Goal: Communication & Community: Share content

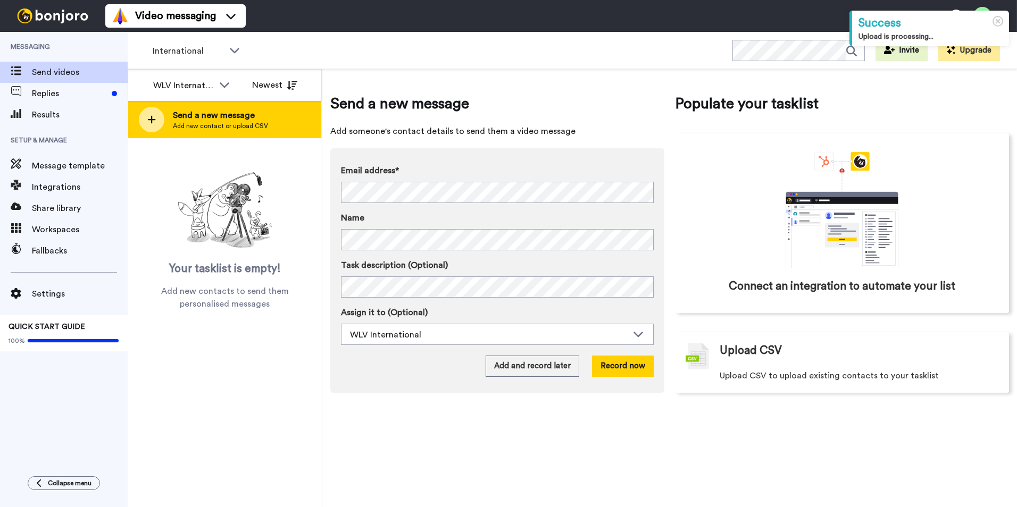
click at [143, 127] on div at bounding box center [152, 120] width 26 height 26
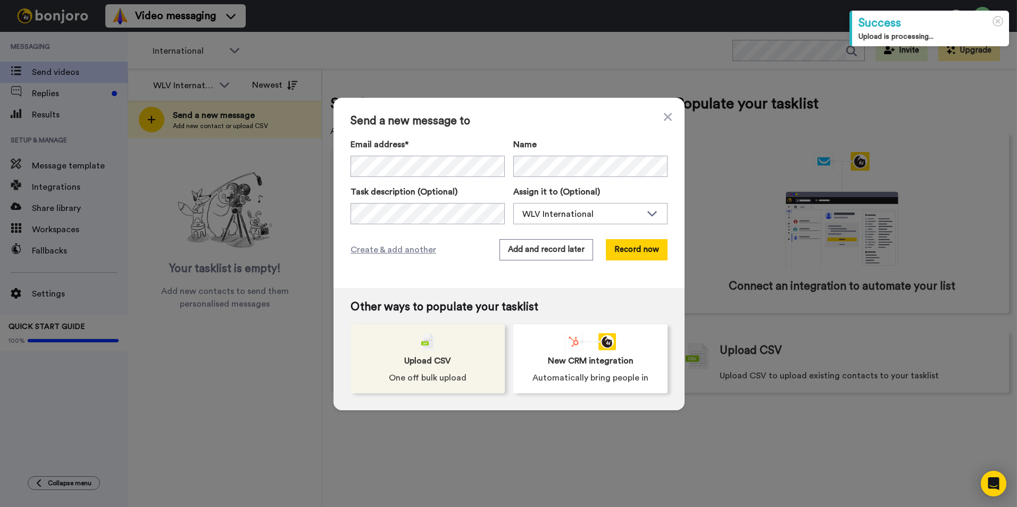
click at [454, 345] on div "Upload CSV One off bulk upload" at bounding box center [427, 358] width 154 height 69
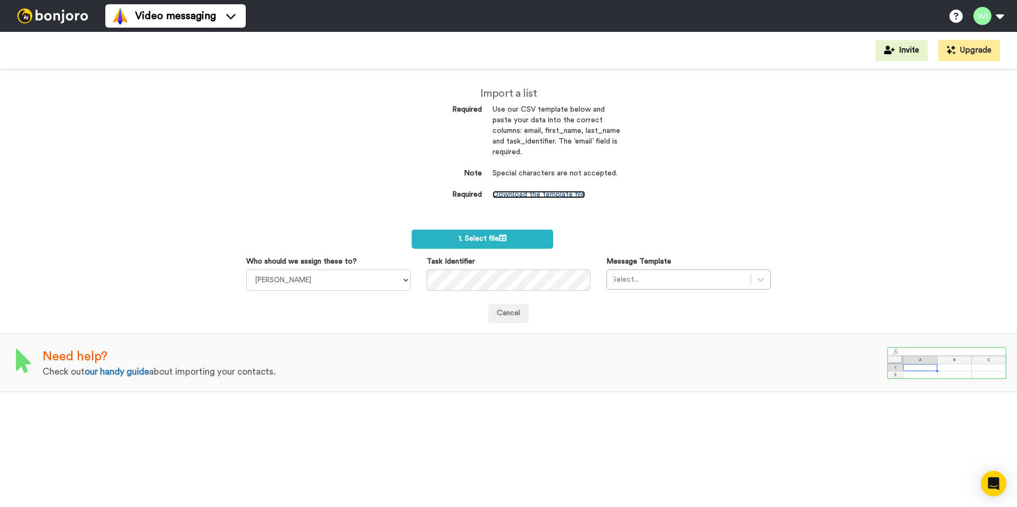
click at [552, 196] on link "Download the template file" at bounding box center [538, 194] width 93 height 7
click at [372, 276] on select "Laura Wright Amarjit Duggal WLV Academic (FSE) Divandra Birla Bolutife Ademokoy…" at bounding box center [328, 280] width 164 height 21
click at [390, 275] on select "Laura Wright Amarjit Duggal WLV Academic (FSE) Divandra Birla Bolutife Ademokoy…" at bounding box center [328, 280] width 164 height 21
select select "d575366b-34de-4d4d-ba6c-d2d11e507584"
click at [246, 270] on select "Laura Wright Amarjit Duggal WLV Academic (FSE) Divandra Birla Bolutife Ademokoy…" at bounding box center [328, 280] width 164 height 21
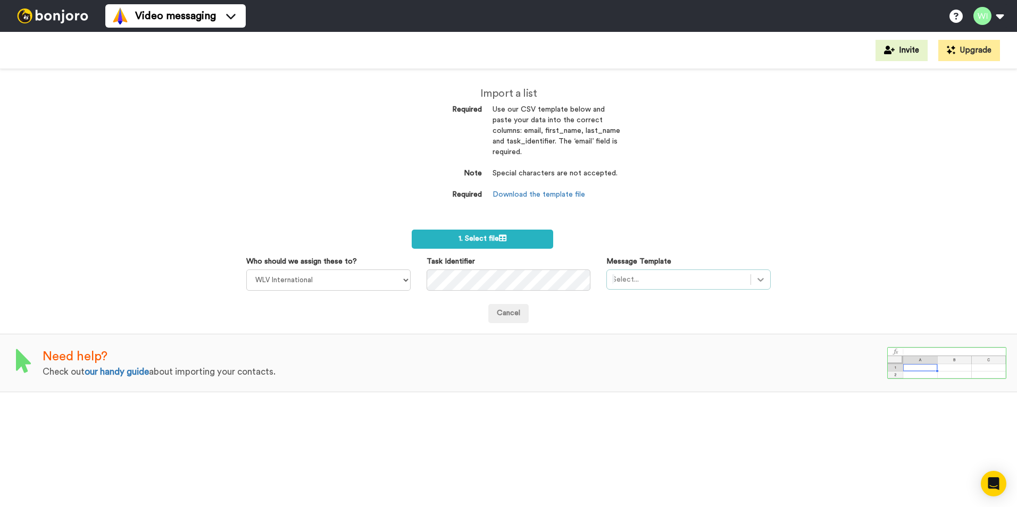
click at [765, 282] on div "Message Template Select..." at bounding box center [688, 273] width 180 height 34
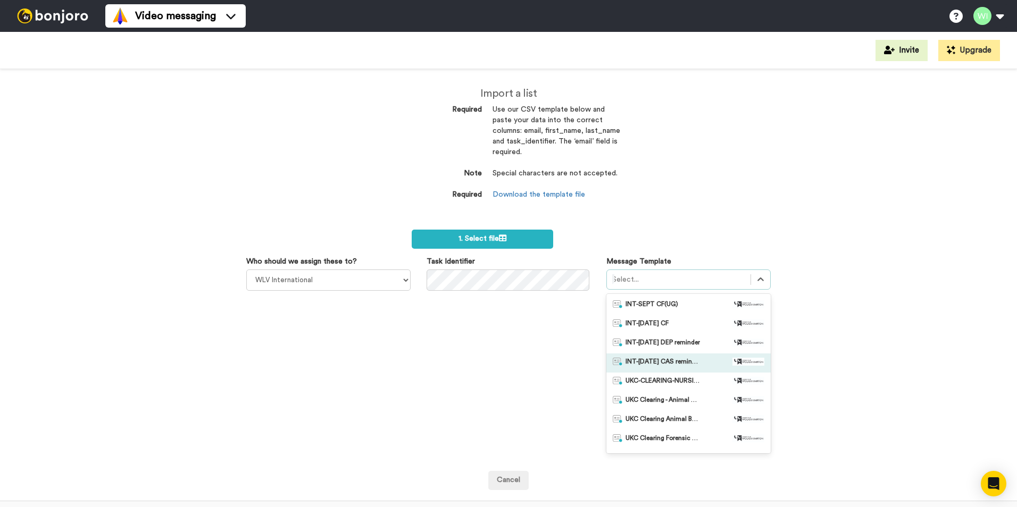
scroll to position [53, 0]
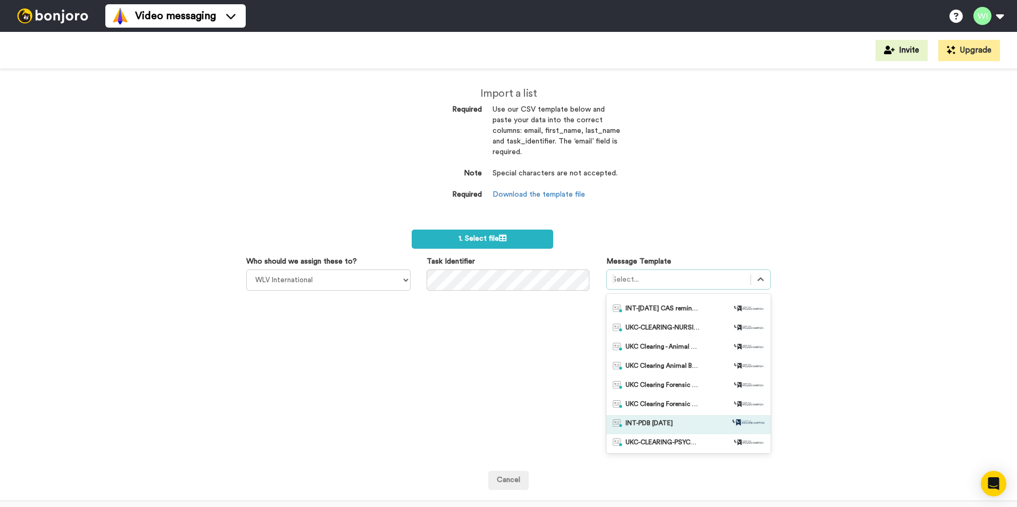
click at [678, 423] on div "INT-PDB Sept 2025" at bounding box center [689, 425] width 152 height 11
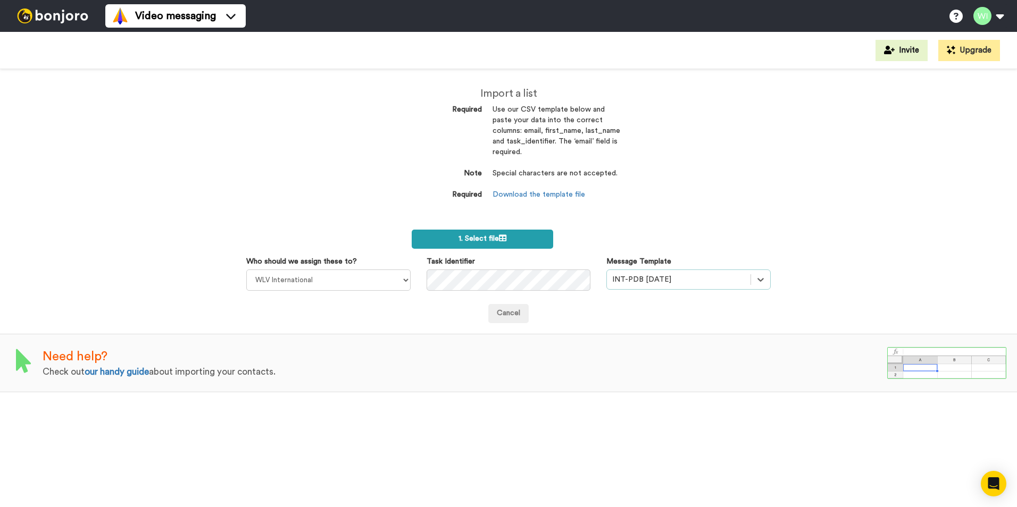
click at [522, 241] on label "1. Select file" at bounding box center [482, 239] width 141 height 19
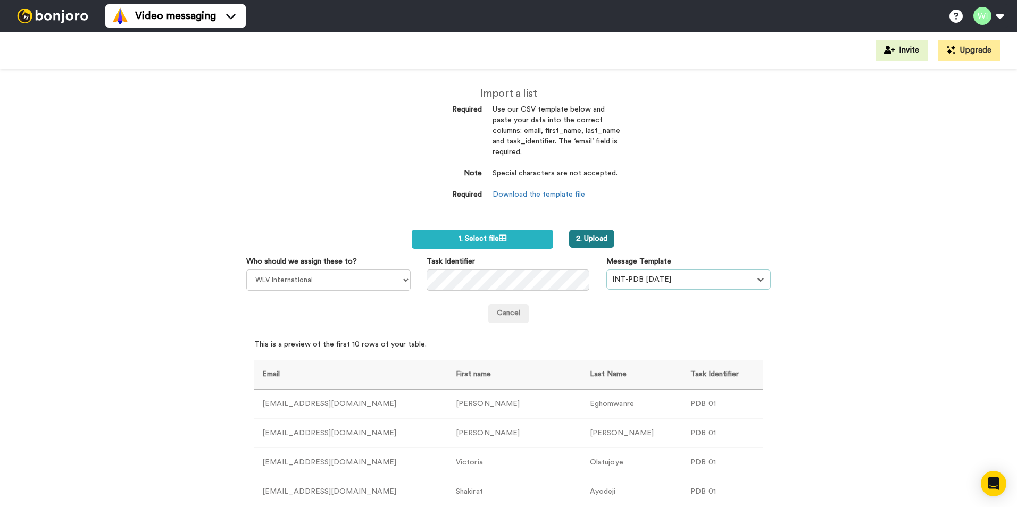
click at [588, 237] on button "2. Upload" at bounding box center [591, 239] width 45 height 18
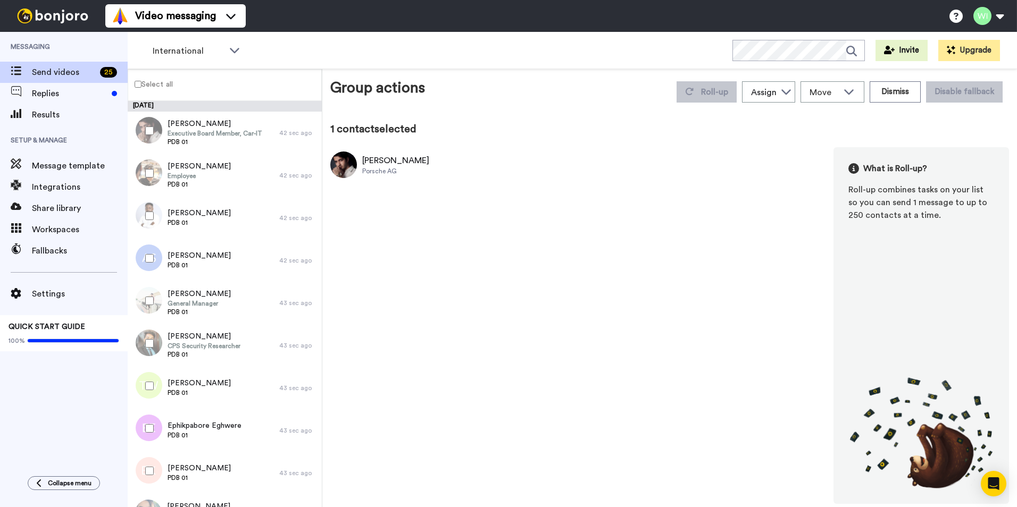
click at [137, 88] on label "Select all" at bounding box center [150, 84] width 45 height 13
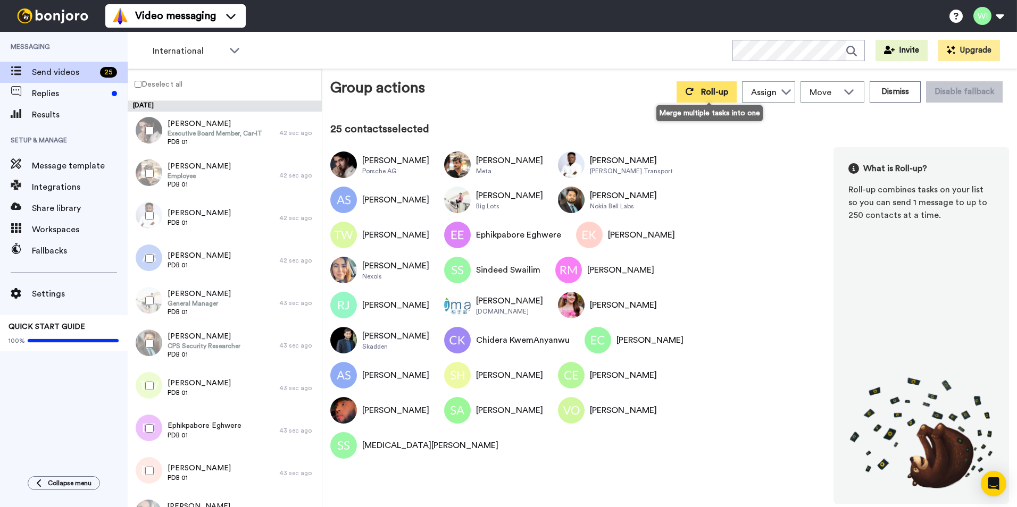
click at [700, 96] on button "Roll-up" at bounding box center [706, 91] width 60 height 21
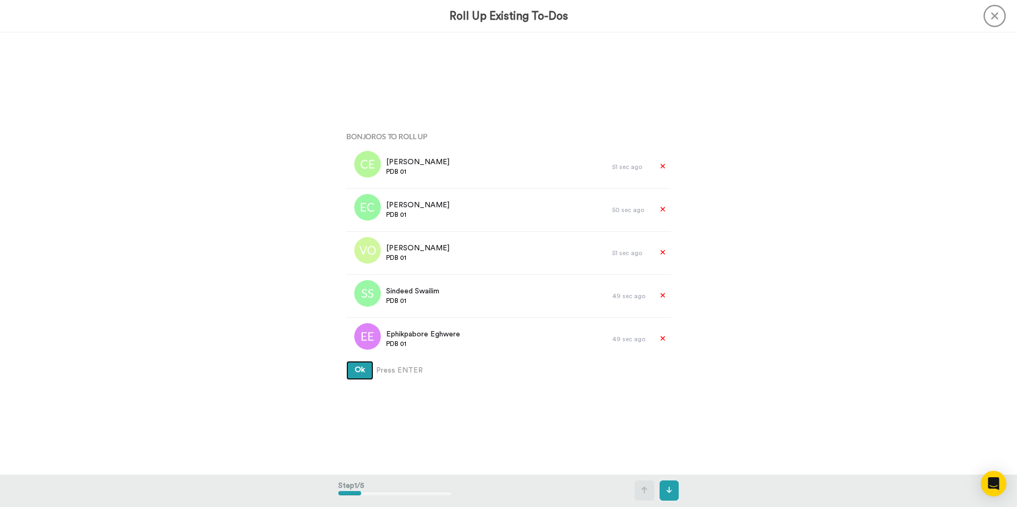
click at [361, 374] on button "Ok" at bounding box center [359, 370] width 27 height 19
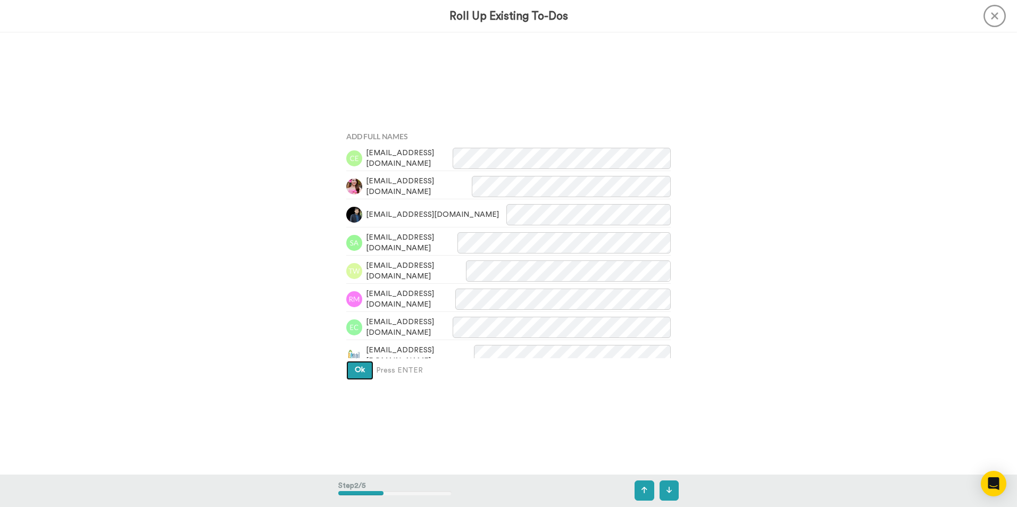
click at [360, 373] on span "Ok" at bounding box center [360, 369] width 10 height 7
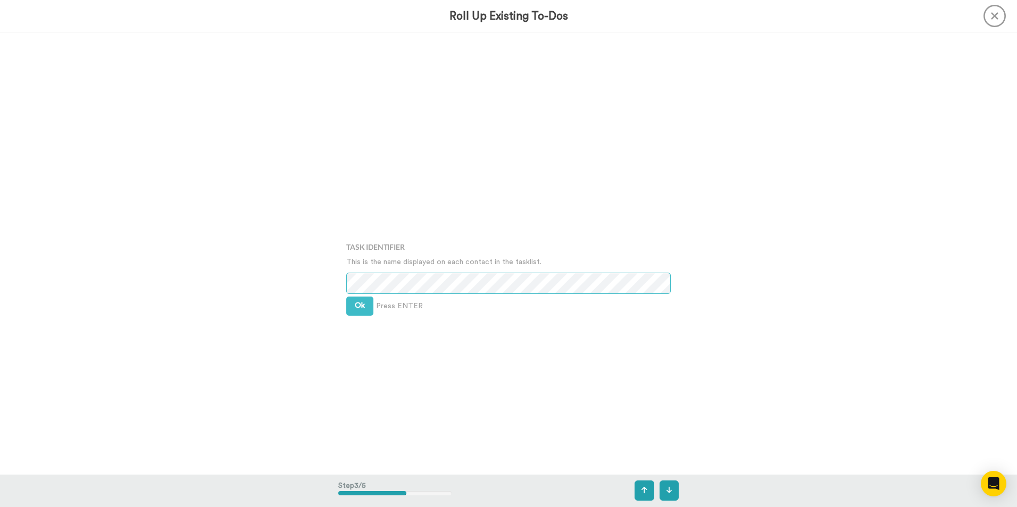
scroll to position [885, 0]
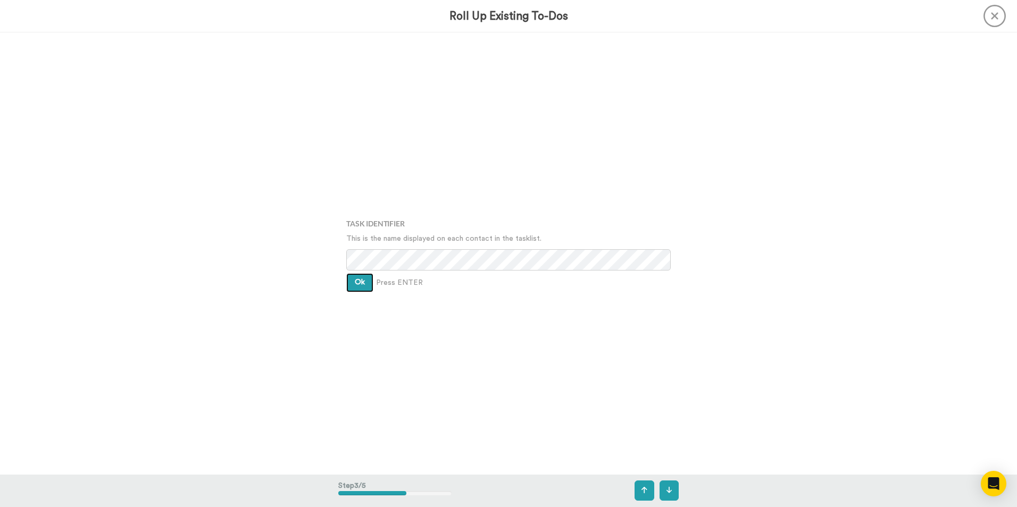
click at [349, 288] on button "Ok" at bounding box center [359, 282] width 27 height 19
click at [360, 278] on button "Ok" at bounding box center [359, 274] width 27 height 19
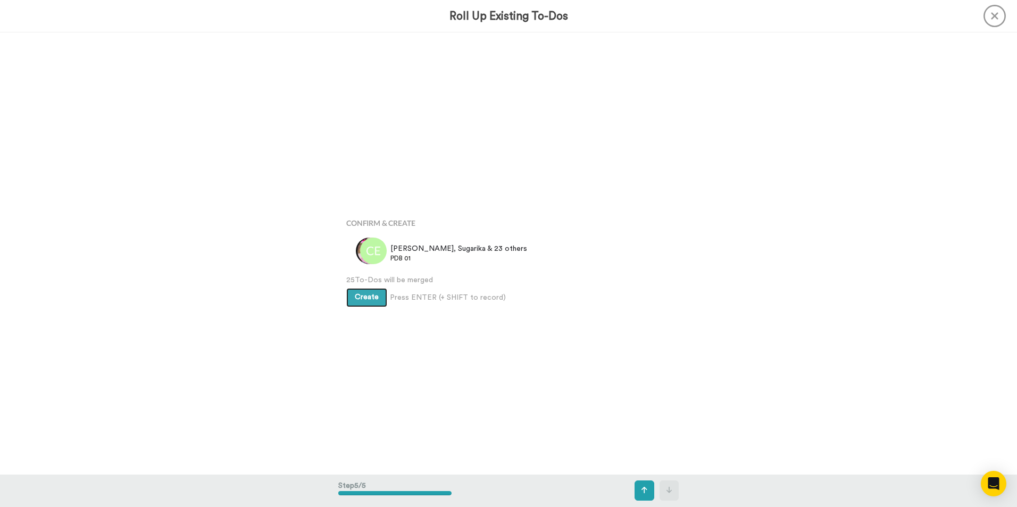
scroll to position [1769, 0]
click at [364, 294] on button "Create" at bounding box center [366, 290] width 41 height 19
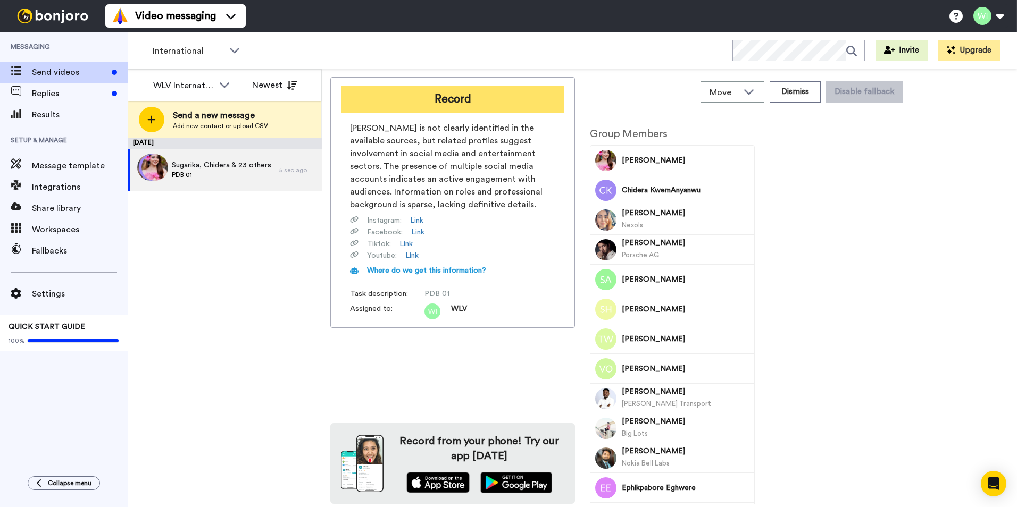
click at [436, 107] on button "Record" at bounding box center [452, 100] width 222 height 28
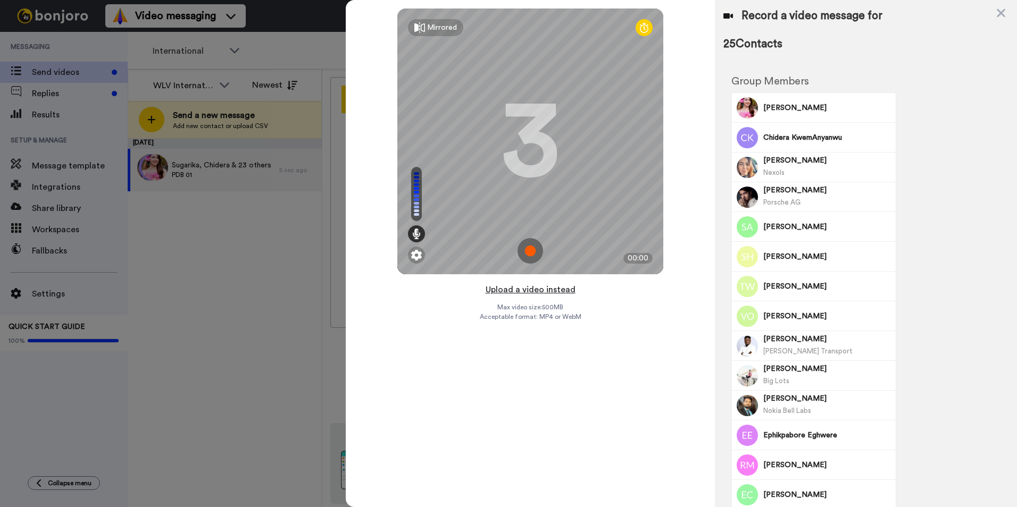
click at [531, 284] on button "Upload a video instead" at bounding box center [530, 290] width 96 height 14
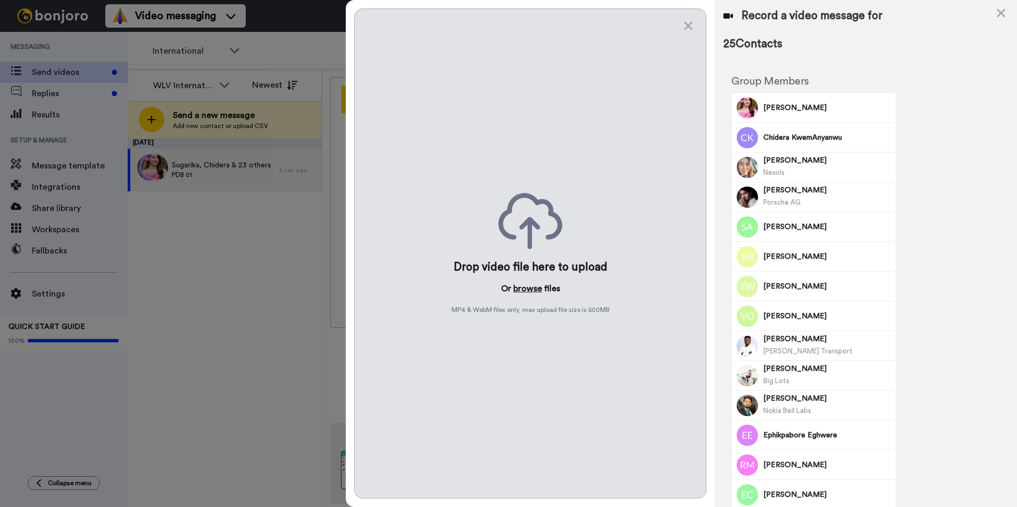
click at [535, 287] on button "browse" at bounding box center [527, 288] width 29 height 13
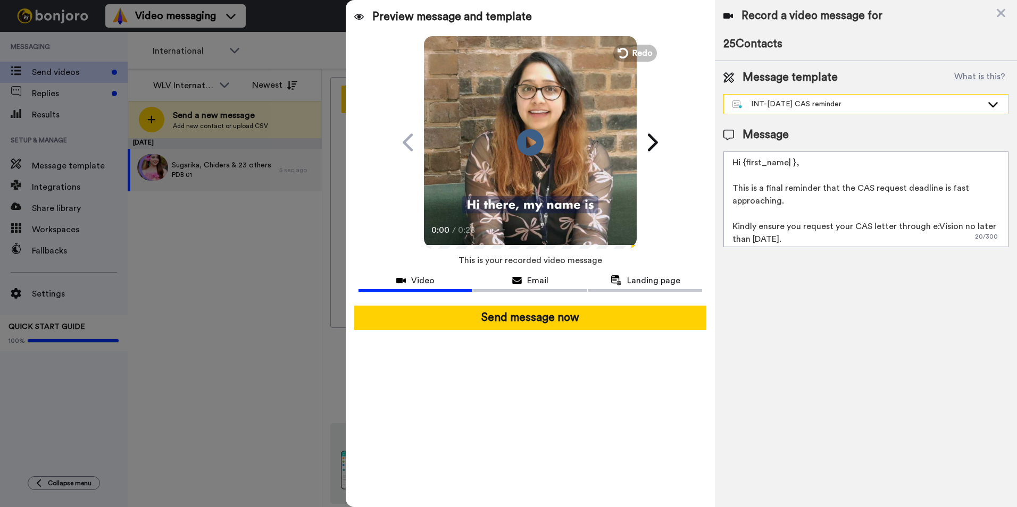
click at [929, 101] on div "INT-Sept 25 CAS reminder" at bounding box center [857, 104] width 250 height 11
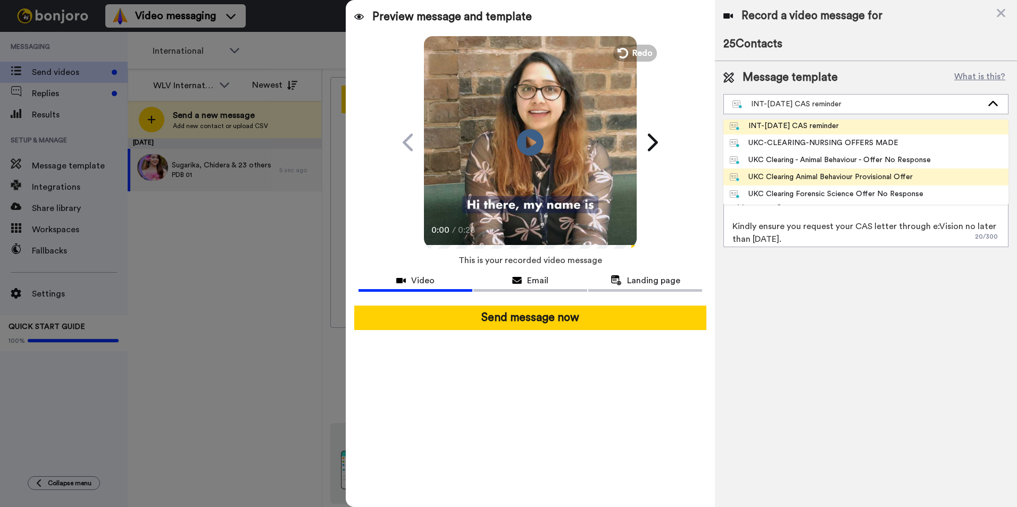
scroll to position [106, 0]
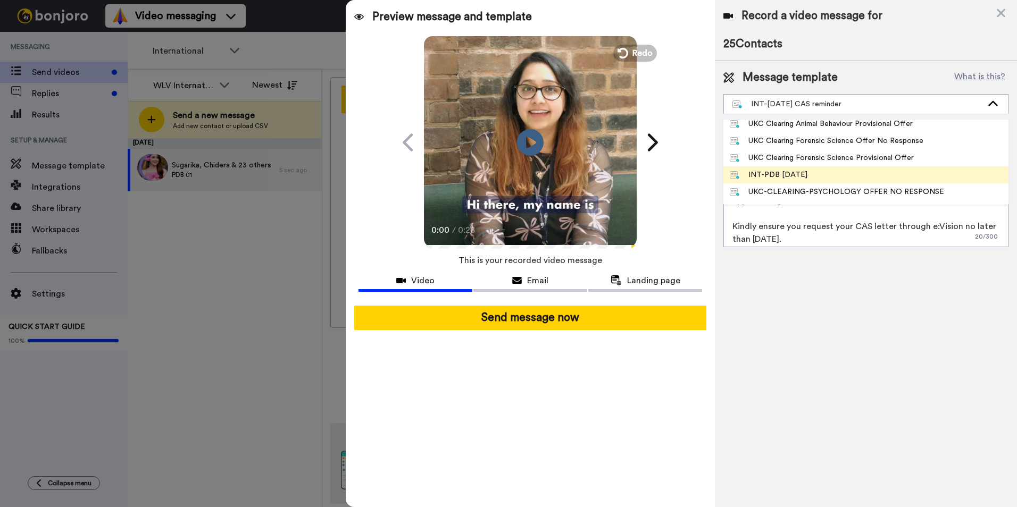
click at [814, 173] on span "INT-PDB Sept 2025" at bounding box center [768, 175] width 90 height 11
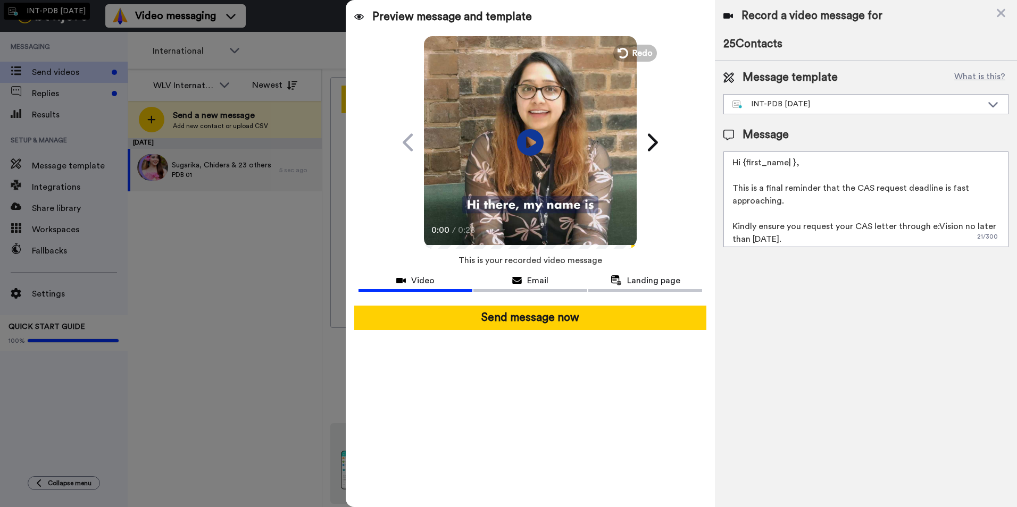
type textarea "Hello {first_name|there}, Congratulations on receiving your CAS letter. We are …"
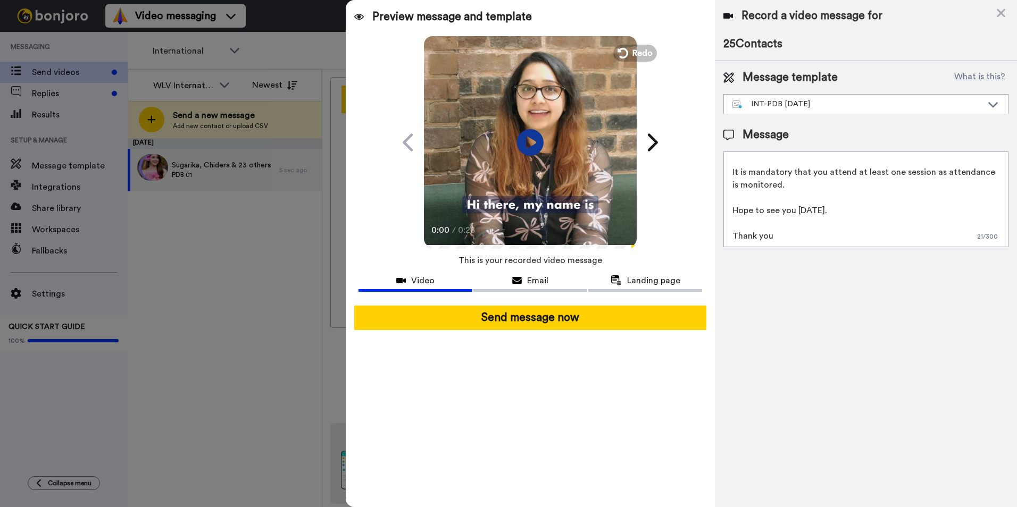
scroll to position [0, 0]
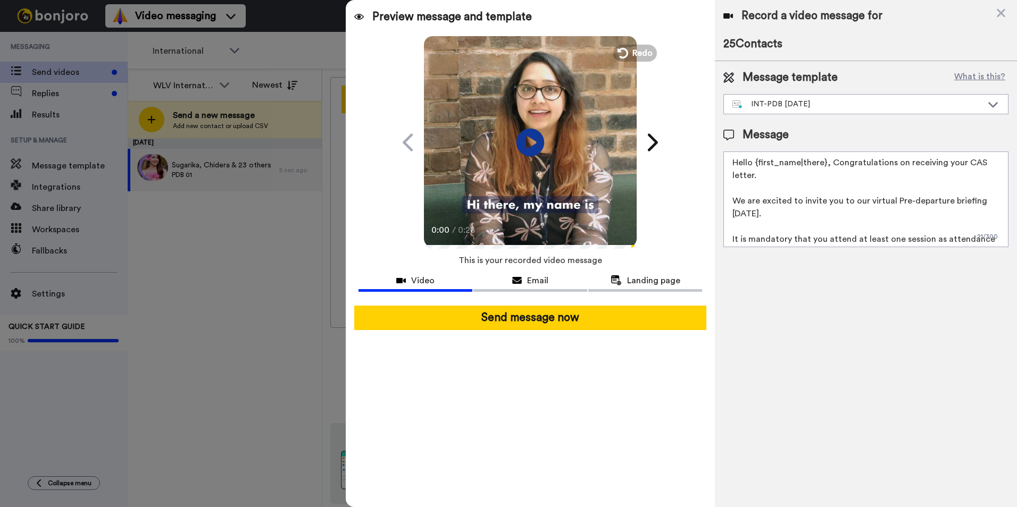
click at [534, 142] on icon "Play/Pause" at bounding box center [530, 142] width 28 height 51
click at [511, 143] on video at bounding box center [530, 141] width 213 height 213
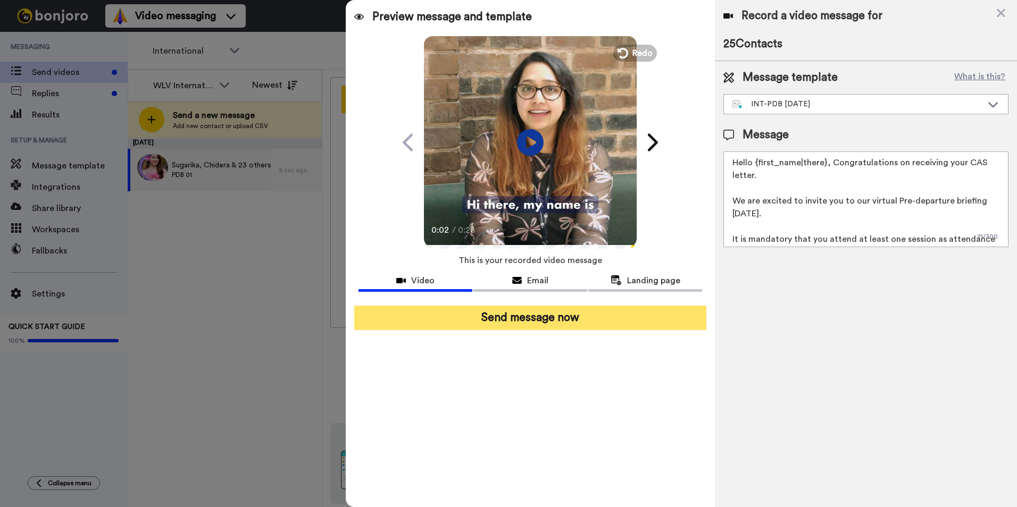
click at [606, 319] on button "Send message now" at bounding box center [530, 318] width 352 height 24
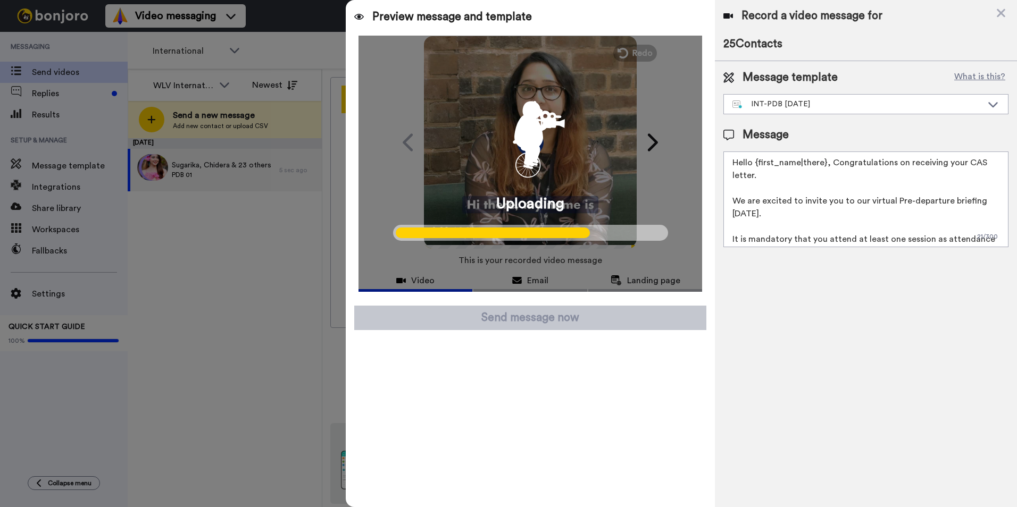
scroll to position [53, 0]
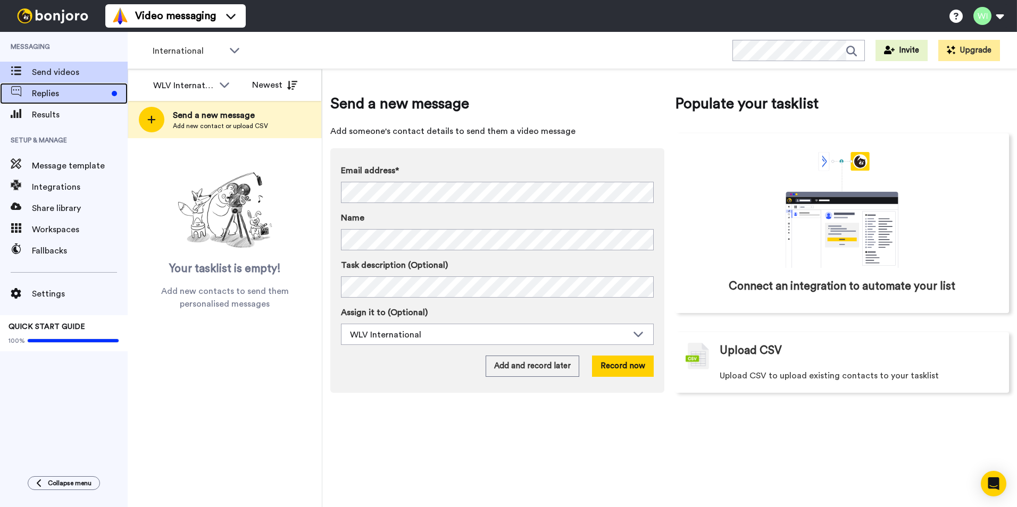
click at [79, 98] on span "Replies" at bounding box center [70, 93] width 76 height 13
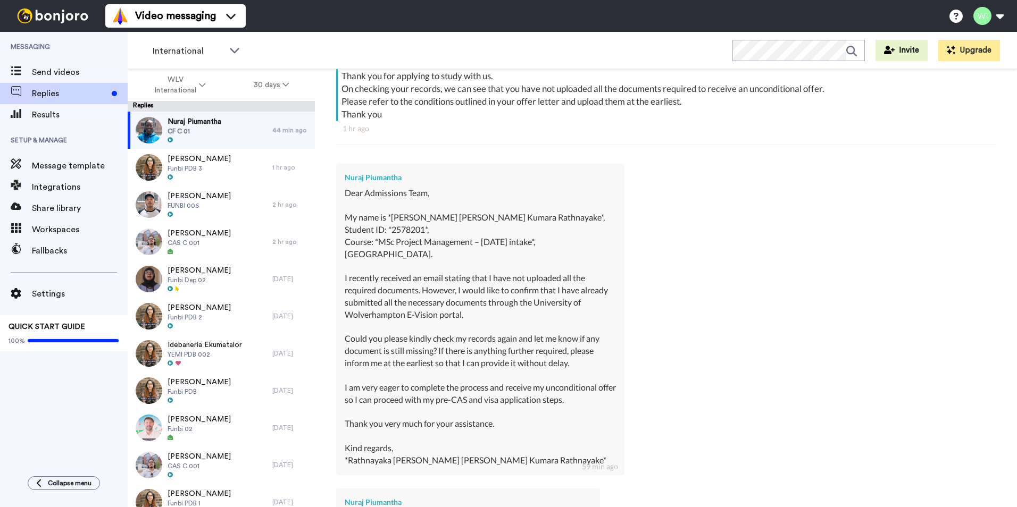
scroll to position [380, 0]
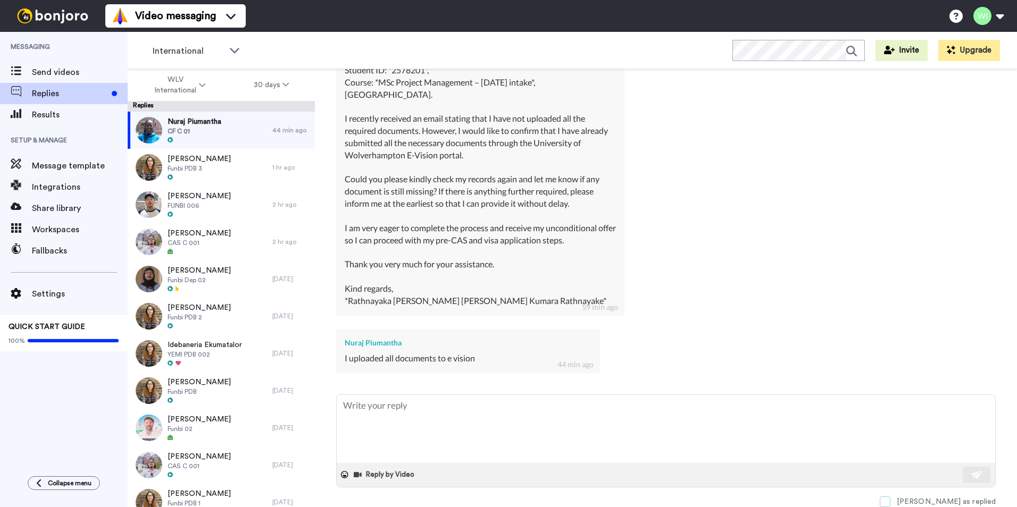
click at [890, 505] on span at bounding box center [885, 502] width 11 height 11
type textarea "x"
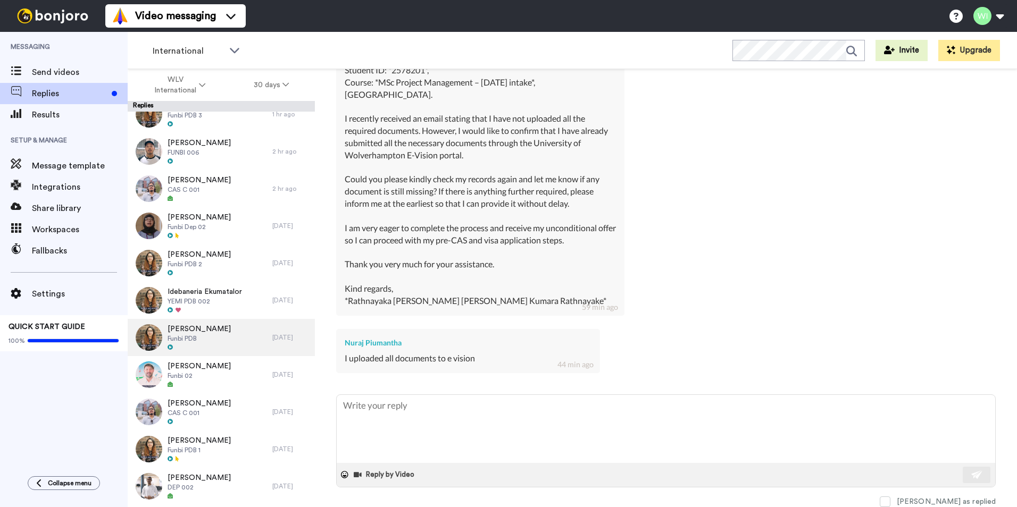
scroll to position [213, 0]
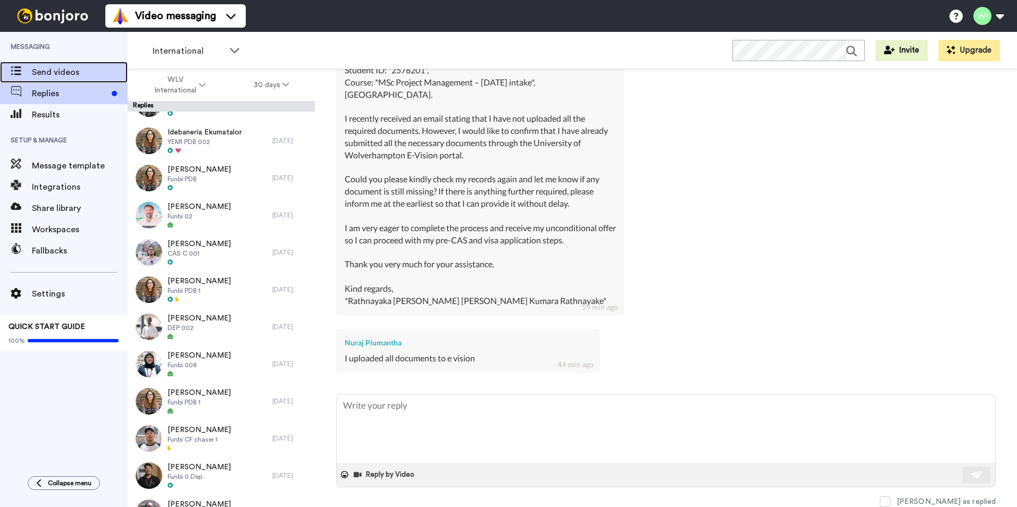
click at [59, 74] on span "Send videos" at bounding box center [80, 72] width 96 height 13
